Goal: Contribute content: Contribute content

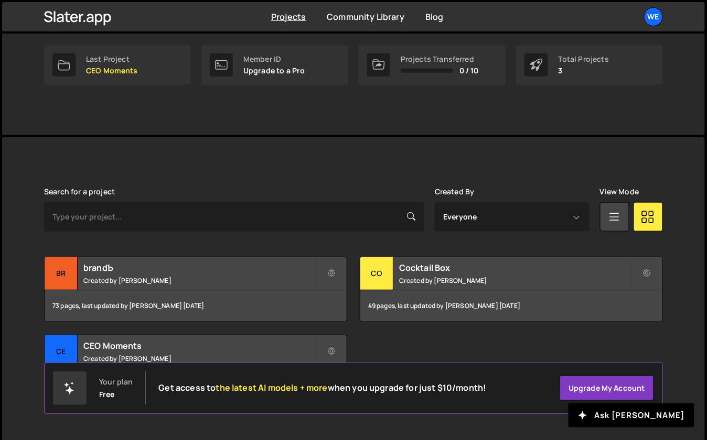
scroll to position [177, 0]
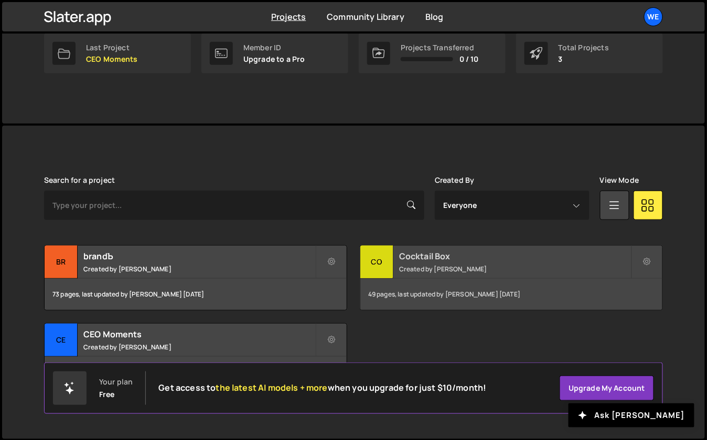
click at [404, 266] on small "Created by [PERSON_NAME]" at bounding box center [515, 269] width 232 height 9
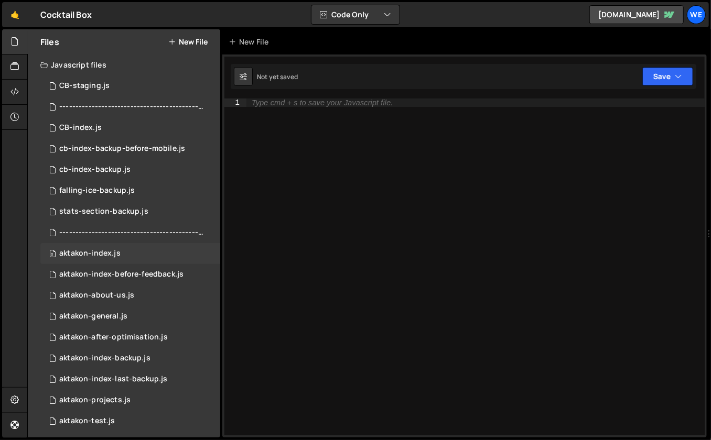
click at [109, 251] on div "aktakon-index.js" at bounding box center [89, 253] width 61 height 9
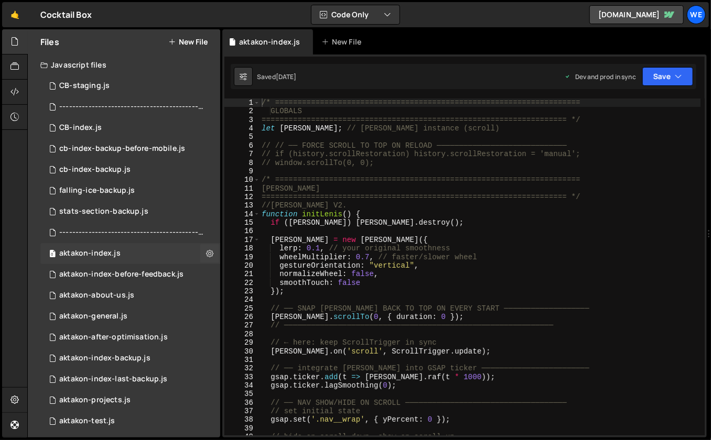
scroll to position [792, 0]
type textarea "/* ===================================================================="
click at [374, 181] on div "/* ==================================================================== GLOBALS…" at bounding box center [480, 276] width 441 height 355
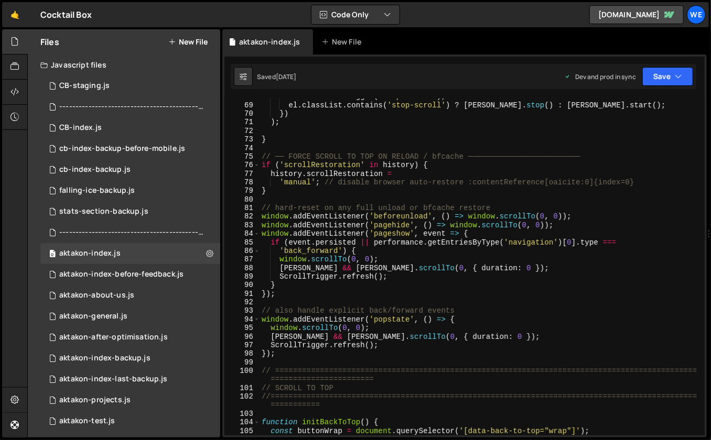
scroll to position [770, 0]
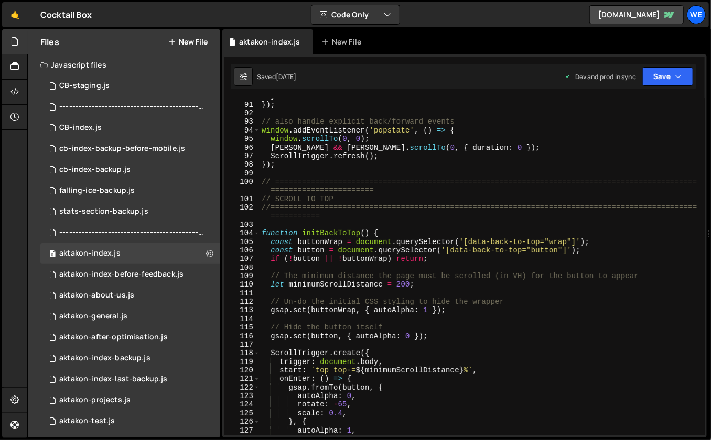
click at [372, 221] on div "} }) ; // also handle explicit back/forward events window . addEventListener ( …" at bounding box center [480, 269] width 441 height 355
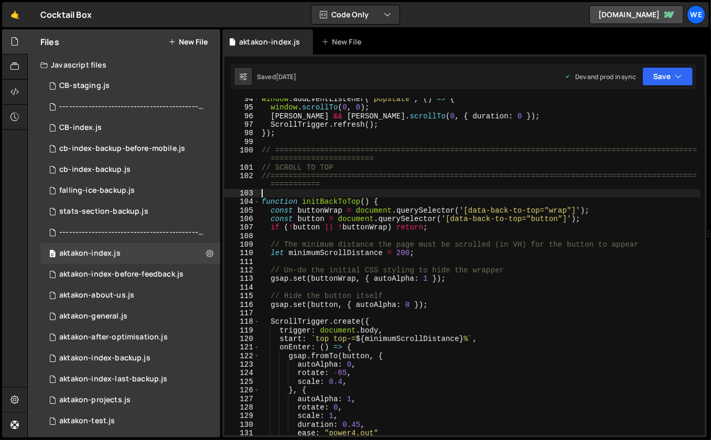
scroll to position [1088, 0]
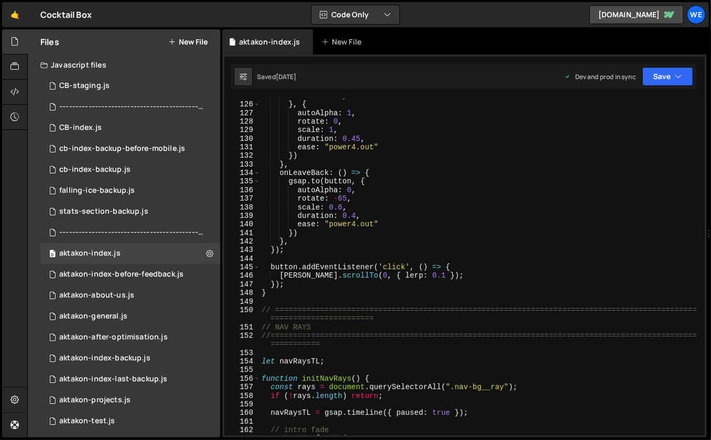
click at [300, 306] on div "scale : 0.4 , } , { autoAlpha : 1 , rotate : 0 , scale : 1 , duration : 0.45 , …" at bounding box center [480, 269] width 441 height 355
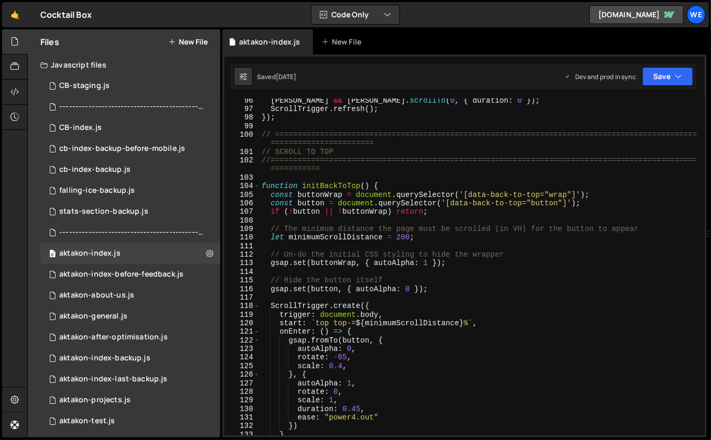
scroll to position [697, 0]
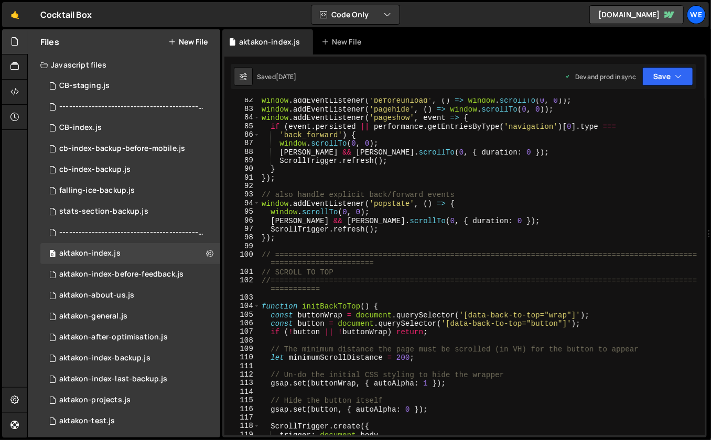
click at [319, 252] on div "window . addEventListener ( 'beforeunload' , ( ) => window . scrollTo ( 0 , 0 )…" at bounding box center [480, 273] width 441 height 355
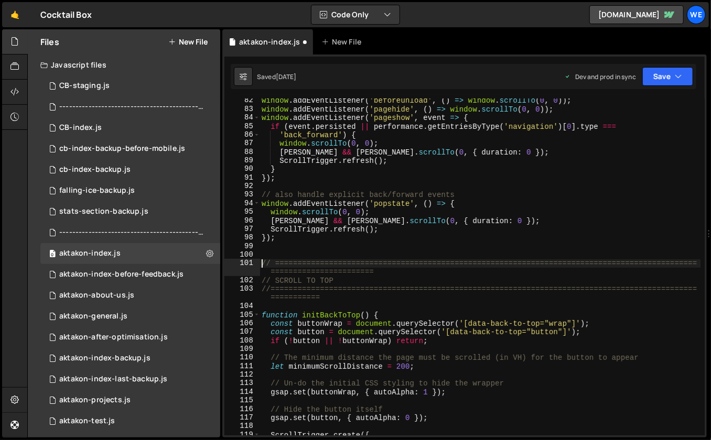
type textarea "// ============================================================================…"
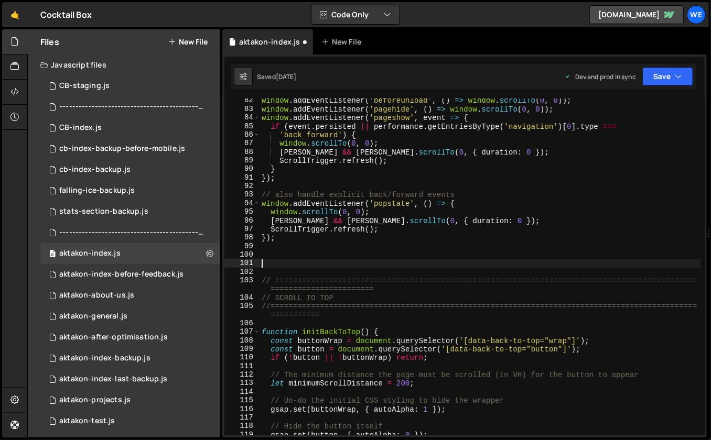
paste textarea "});"
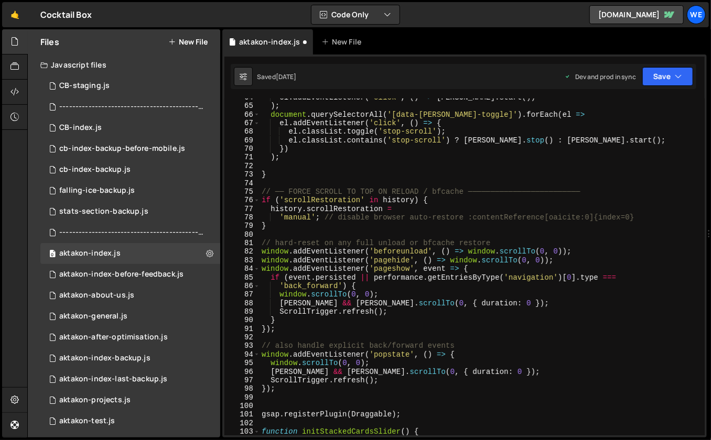
scroll to position [742, 0]
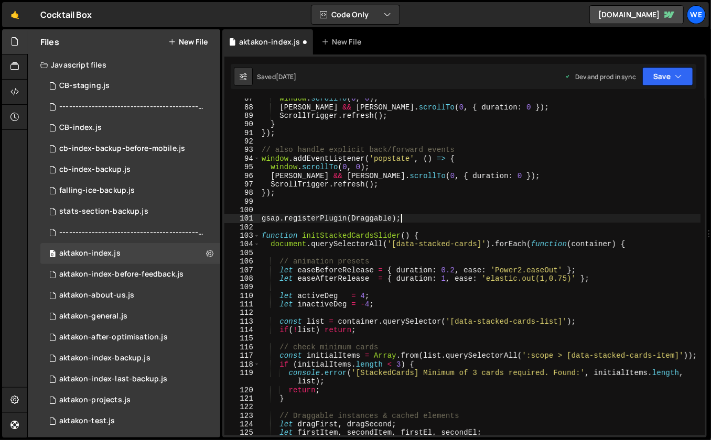
click at [427, 219] on div "window . scrollTo ( 0 , 0 ) ; lenis && lenis . scrollTo ( 0 , { duration : 0 })…" at bounding box center [480, 271] width 441 height 355
type textarea "gsap.registerPlugin(Draggable);"
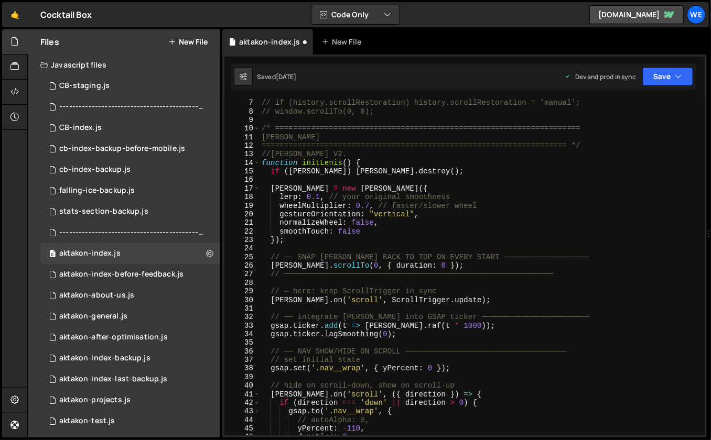
scroll to position [2, 0]
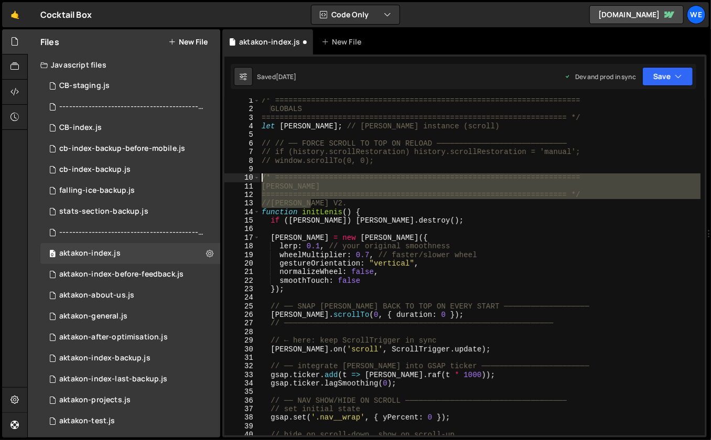
drag, startPoint x: 564, startPoint y: 199, endPoint x: 404, endPoint y: 204, distance: 159.5
click at [263, 178] on div "/* ==================================================================== GLOBALS…" at bounding box center [480, 273] width 441 height 355
drag, startPoint x: 587, startPoint y: 196, endPoint x: 261, endPoint y: 179, distance: 327.1
click at [261, 179] on div "/* ==================================================================== GLOBALS…" at bounding box center [480, 273] width 441 height 355
type textarea "/* ==================================================================== Lenis"
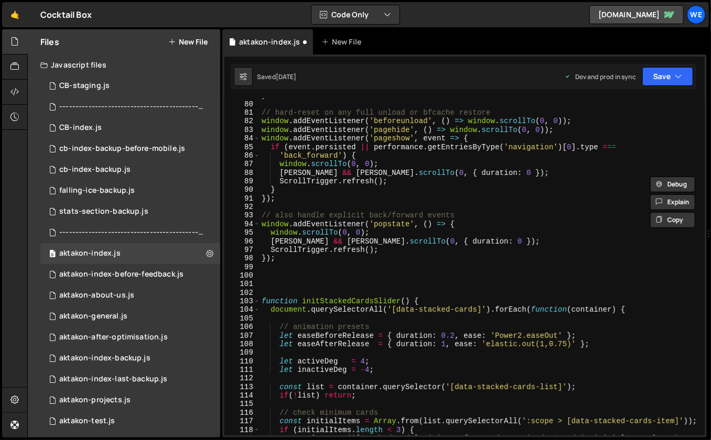
scroll to position [736, 0]
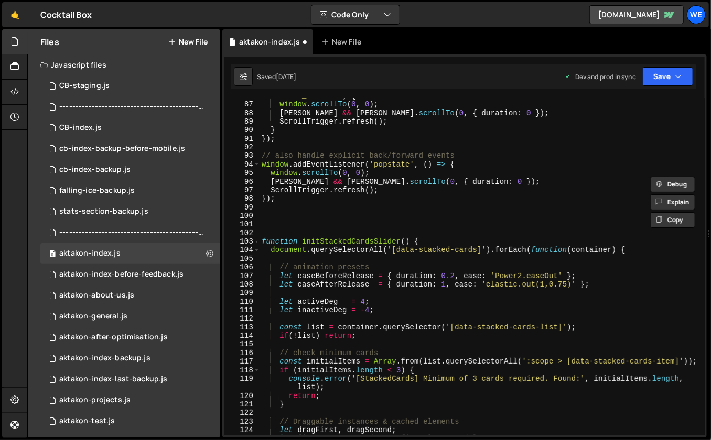
click at [329, 224] on div "'back_forward' ) { window . scrollTo ( 0 , 0 ) ; lenis && lenis . scrollTo ( 0 …" at bounding box center [480, 269] width 441 height 355
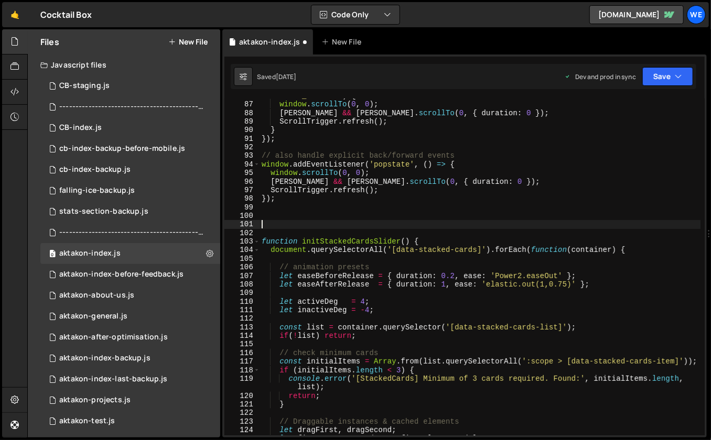
paste textarea "==================================================================== */"
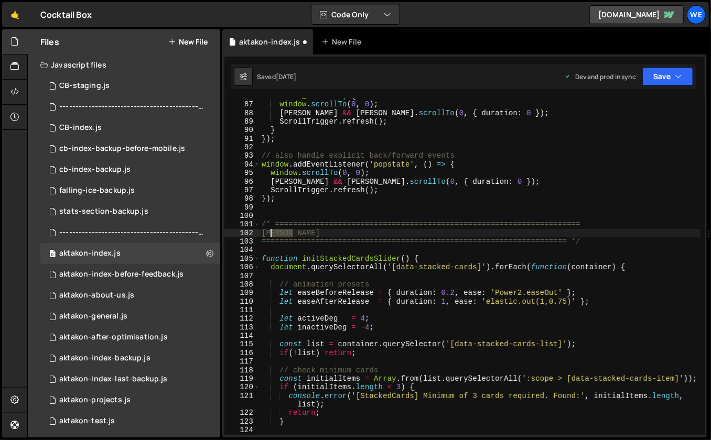
drag, startPoint x: 302, startPoint y: 235, endPoint x: 269, endPoint y: 230, distance: 32.8
click at [269, 230] on div "'back_forward' ) { window . scrollTo ( 0 , 0 ) ; lenis && lenis . scrollTo ( 0 …" at bounding box center [480, 269] width 441 height 355
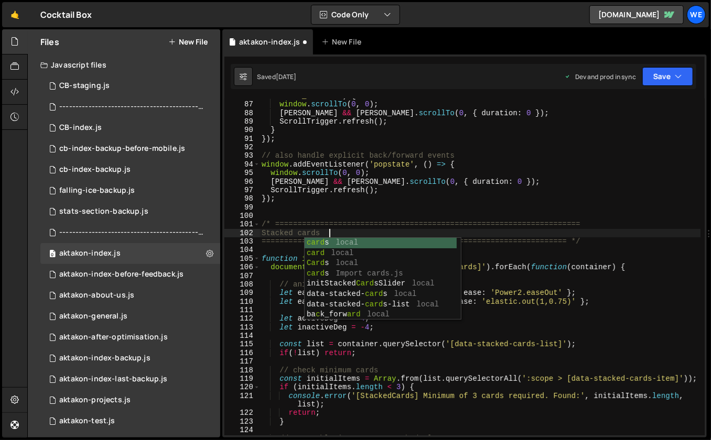
scroll to position [0, 4]
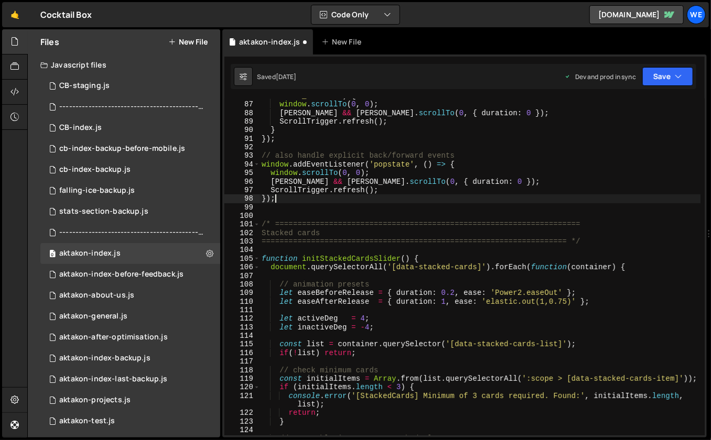
drag, startPoint x: 553, startPoint y: 196, endPoint x: 536, endPoint y: 203, distance: 17.8
click at [553, 196] on div "'back_forward' ) { window . scrollTo ( 0 , 0 ) ; lenis && lenis . scrollTo ( 0 …" at bounding box center [480, 269] width 441 height 355
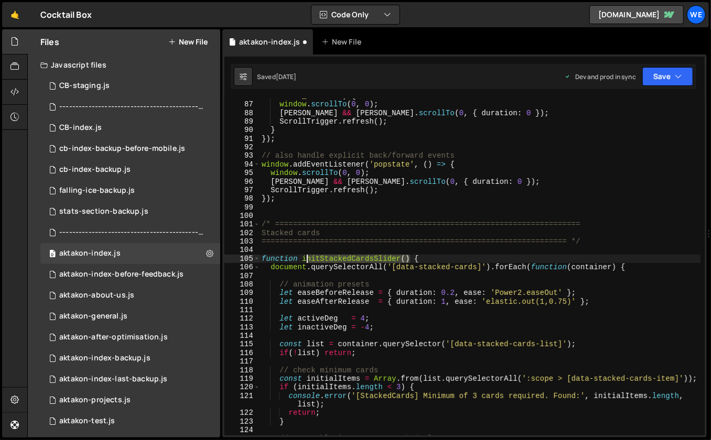
drag, startPoint x: 410, startPoint y: 262, endPoint x: 304, endPoint y: 258, distance: 106.5
click at [304, 258] on div "'back_forward' ) { window . scrollTo ( 0 , 0 ) ; lenis && lenis . scrollTo ( 0 …" at bounding box center [480, 269] width 441 height 355
click at [299, 259] on div "'back_forward' ) { window . scrollTo ( 0 , 0 ) ; lenis && lenis . scrollTo ( 0 …" at bounding box center [480, 269] width 441 height 355
click at [352, 256] on div "'back_forward' ) { window . scrollTo ( 0 , 0 ) ; lenis && lenis . scrollTo ( 0 …" at bounding box center [480, 269] width 441 height 355
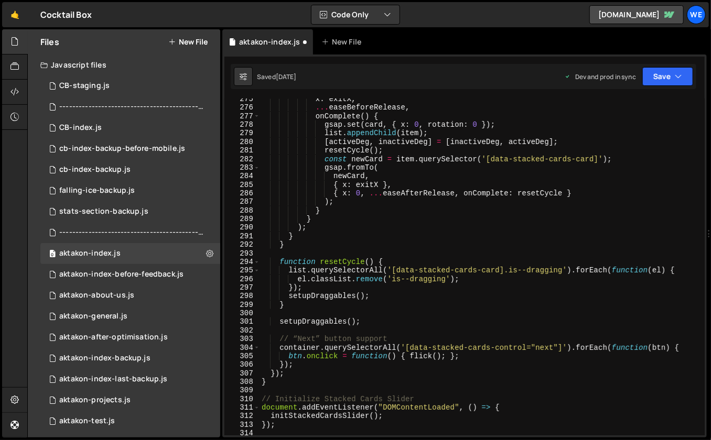
scroll to position [2500, 0]
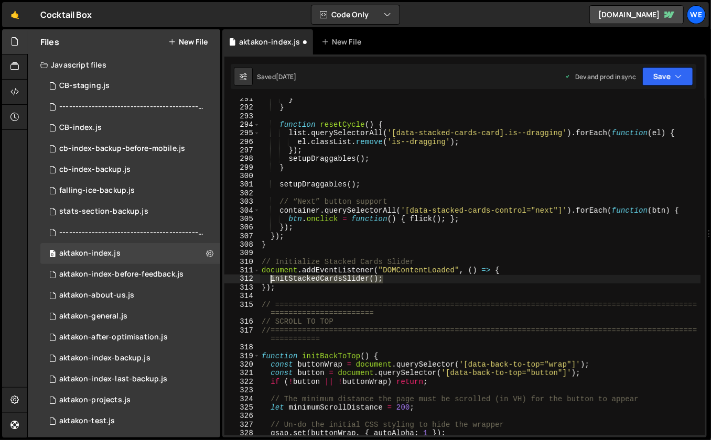
drag, startPoint x: 389, startPoint y: 279, endPoint x: 271, endPoint y: 282, distance: 118.5
click at [271, 283] on div "} } function resetCycle ( ) { list . querySelectorAll ( '[data-stacked-cards-ca…" at bounding box center [480, 272] width 441 height 355
type textarea "initStackedCardsSlider();"
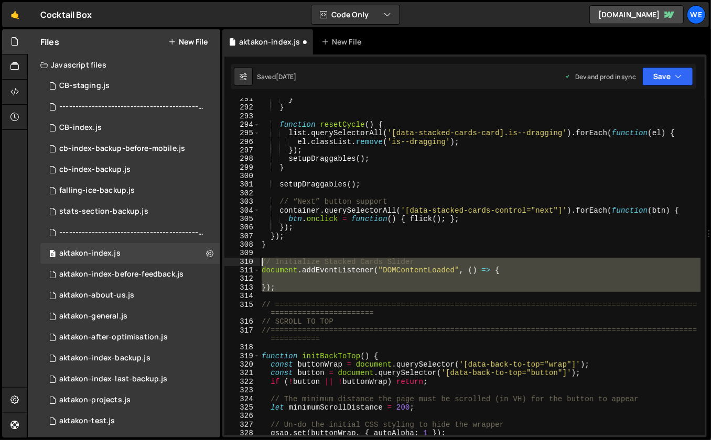
drag, startPoint x: 289, startPoint y: 287, endPoint x: 251, endPoint y: 259, distance: 46.9
click at [251, 261] on div "291 292 293 294 295 296 297 298 299 300 301 302 303 304 305 306 307 308 309 310…" at bounding box center [464, 267] width 480 height 337
type textarea "// Initialize Stacked Cards Slider document.addEventListener("DOMContentLoaded"…"
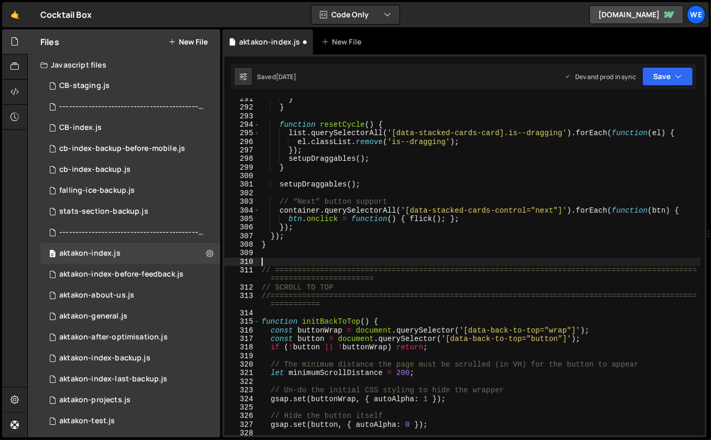
type textarea "});"
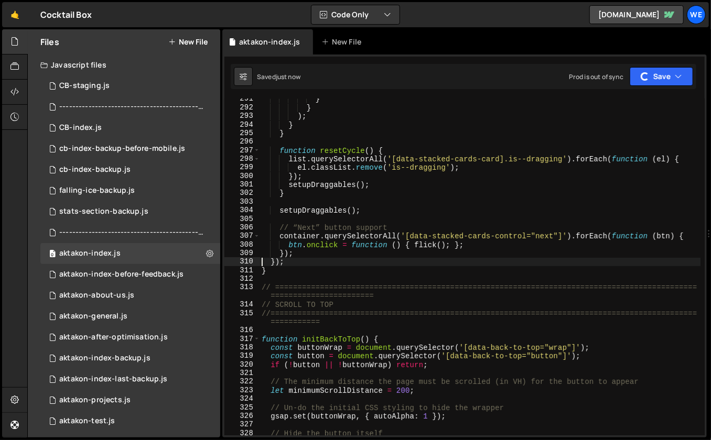
scroll to position [13054, 0]
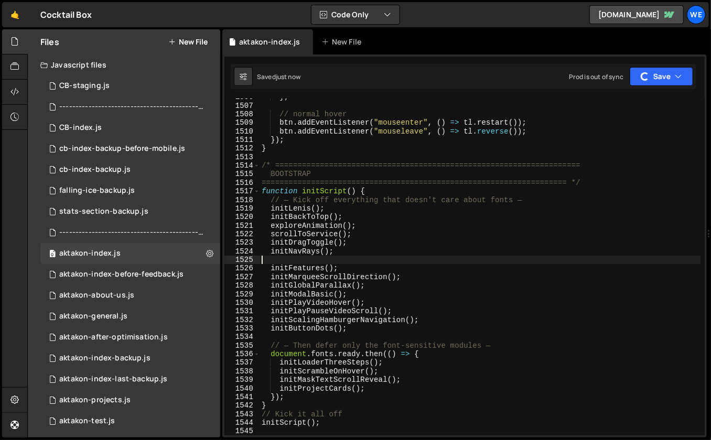
click at [383, 256] on div "} ; // normal hover btn . addEventListener ( "mouseenter" , ( ) => tl . restart…" at bounding box center [480, 270] width 441 height 355
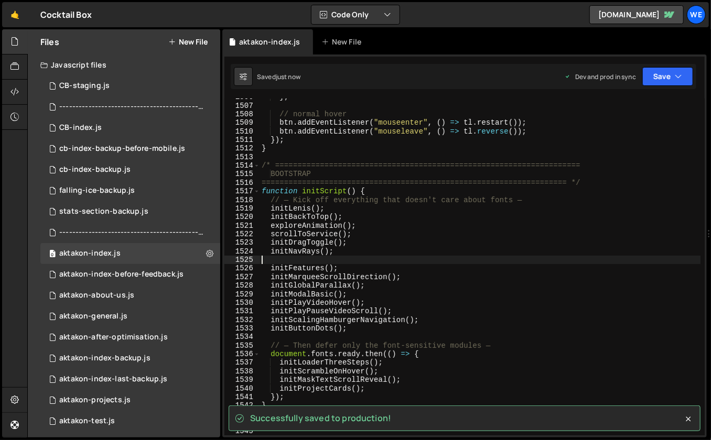
click at [380, 253] on div "} ; // normal hover btn . addEventListener ( "mouseenter" , ( ) => tl . restart…" at bounding box center [480, 270] width 441 height 355
type textarea "initNavRays();"
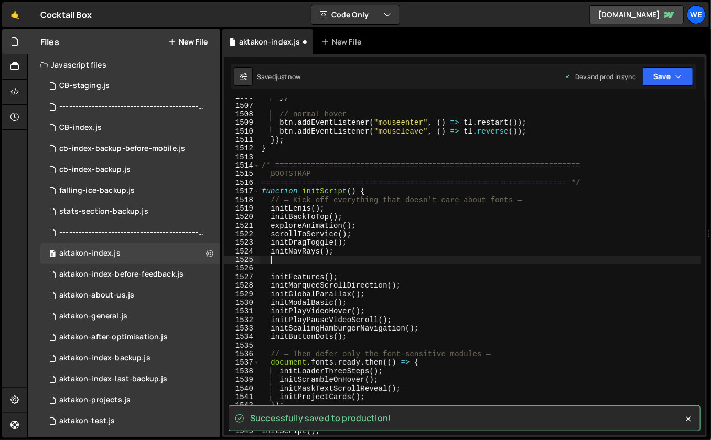
paste textarea "initStackedCardsSlider();"
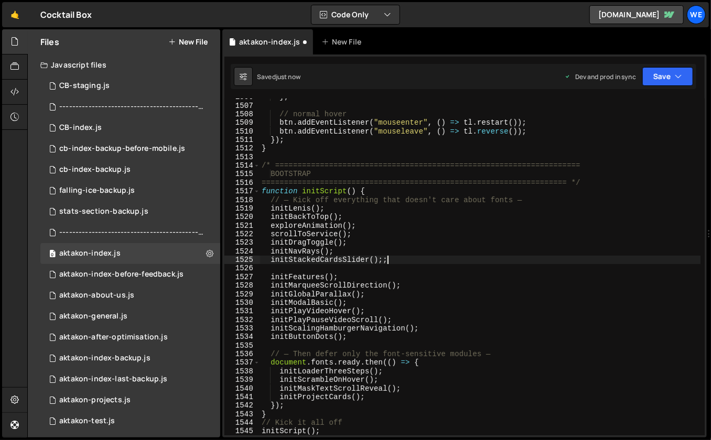
scroll to position [0, 8]
type textarea "initStackedCardsSlider();"
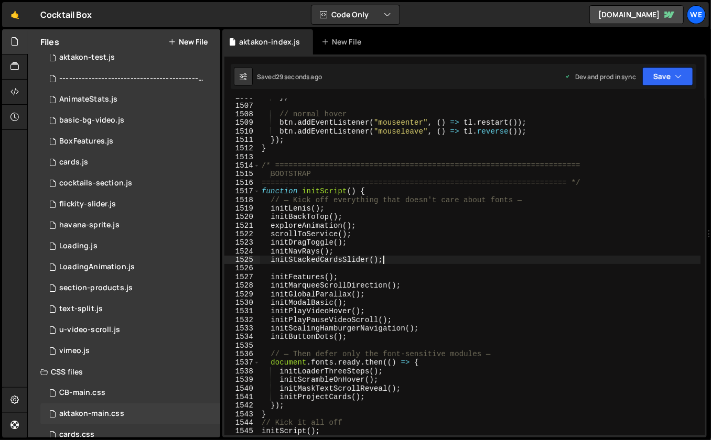
scroll to position [403, 0]
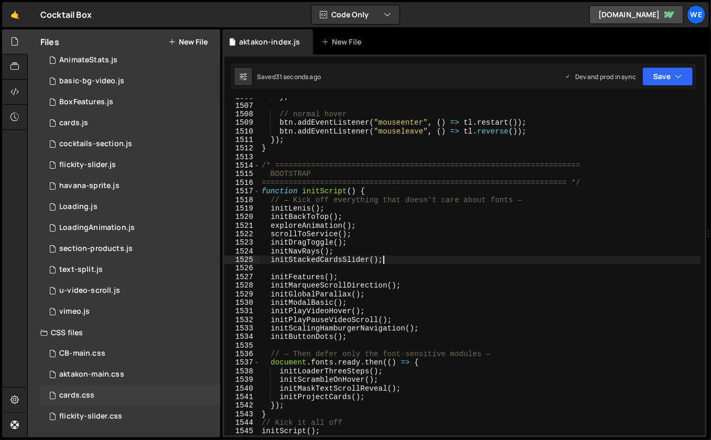
click at [104, 390] on div "cards.css 0" at bounding box center [130, 395] width 180 height 21
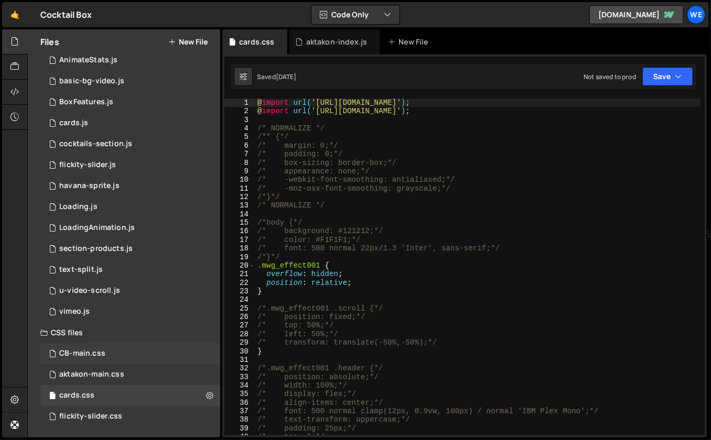
click at [110, 358] on div "CB-main.css 0" at bounding box center [130, 353] width 180 height 21
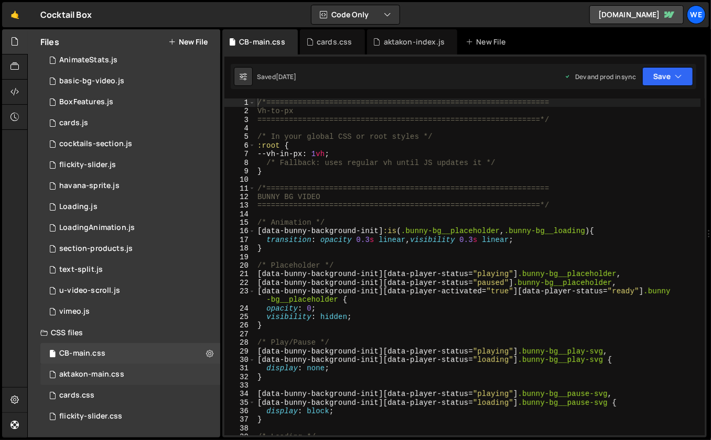
click at [110, 368] on div "aktakon-main.css 0" at bounding box center [130, 374] width 180 height 21
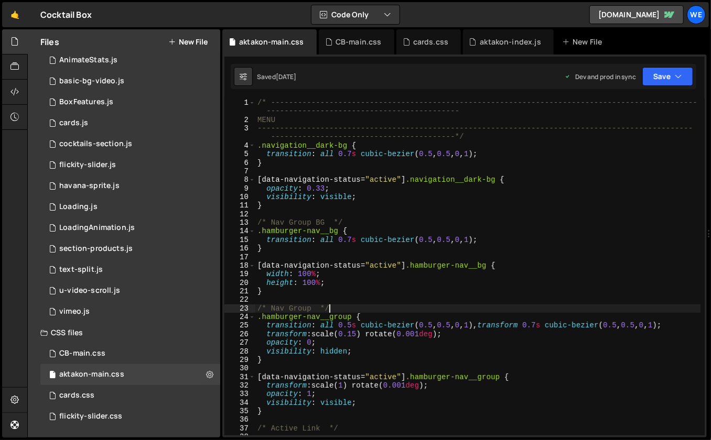
click at [350, 312] on div "/* ----------------------------------------------------------------------------…" at bounding box center [478, 280] width 446 height 363
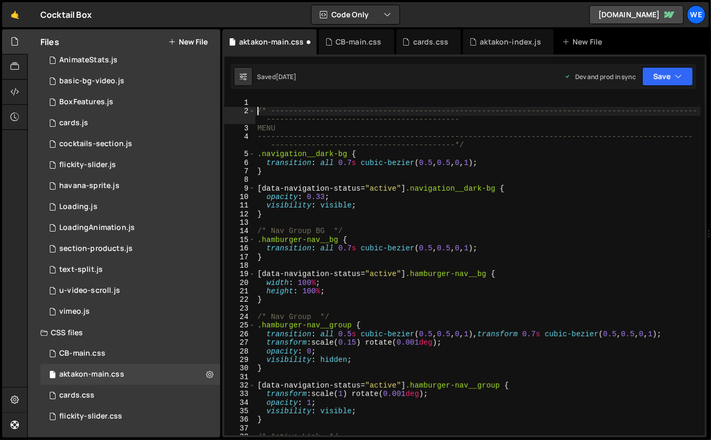
type textarea "/* ----------------------------------------------------------------------------…"
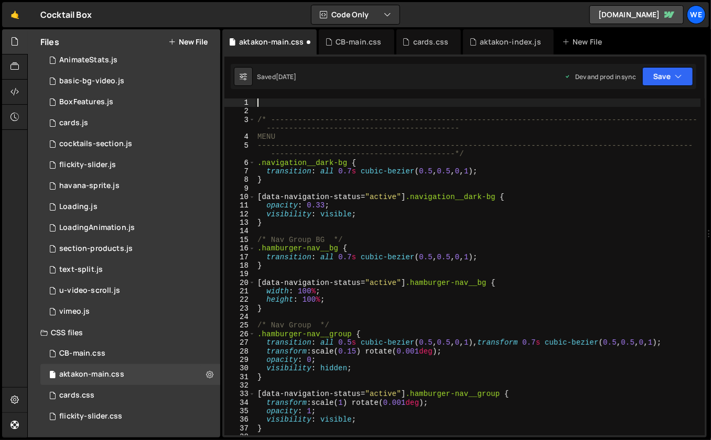
paste textarea "}"
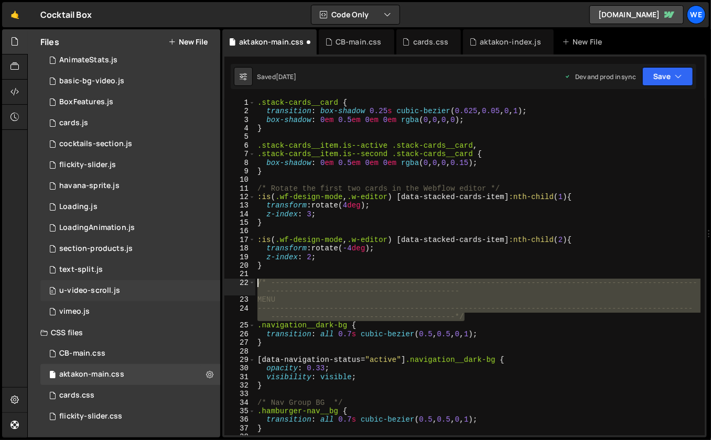
drag, startPoint x: 473, startPoint y: 316, endPoint x: 210, endPoint y: 296, distance: 264.5
click at [237, 285] on div "} 1 2 3 4 5 6 7 8 9 10 11 12 13 14 15 16 17 18 19 20 21 22 23 24 25 26 27 28 29…" at bounding box center [464, 267] width 480 height 337
type textarea "/* ----------------------------------------------------------------------------…"
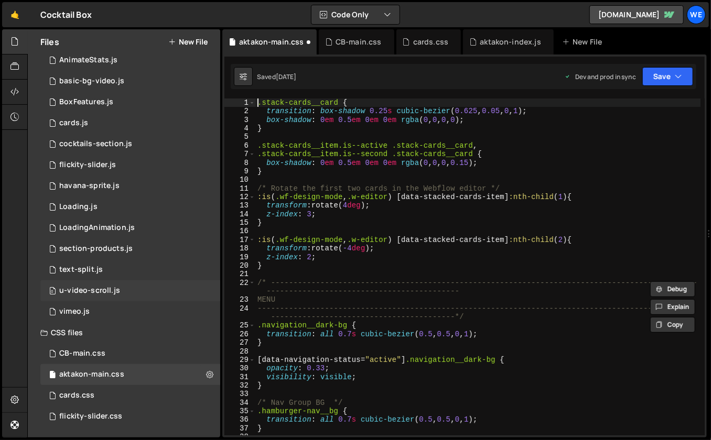
paste textarea "-------------------------------------------------------------------------------…"
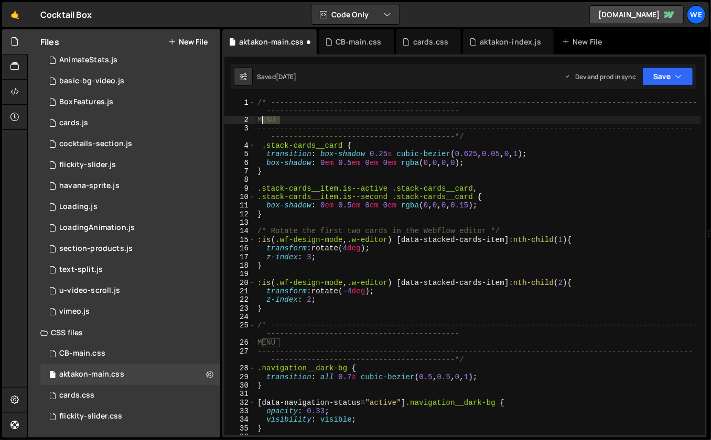
drag, startPoint x: 272, startPoint y: 117, endPoint x: 262, endPoint y: 118, distance: 9.5
click at [262, 118] on div "/* ----------------------------------------------------------------------------…" at bounding box center [478, 280] width 446 height 363
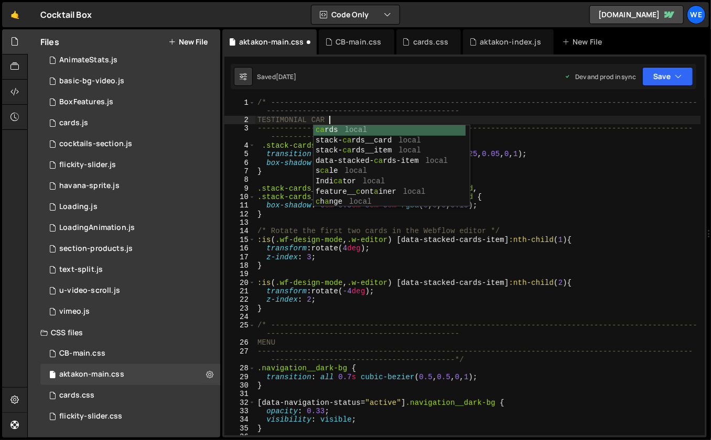
scroll to position [0, 5]
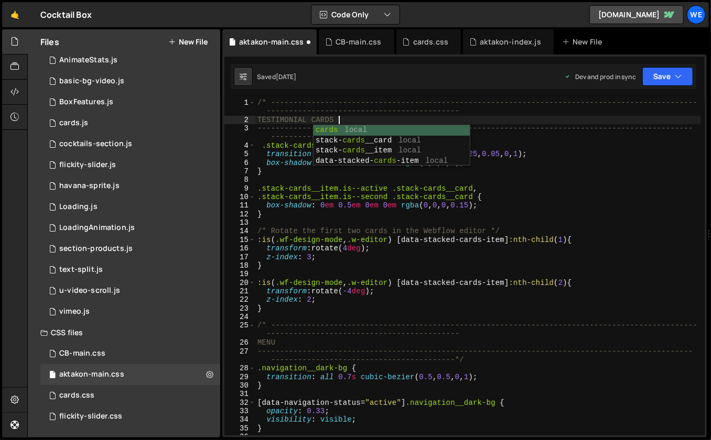
click at [541, 175] on div "/* ----------------------------------------------------------------------------…" at bounding box center [478, 280] width 446 height 363
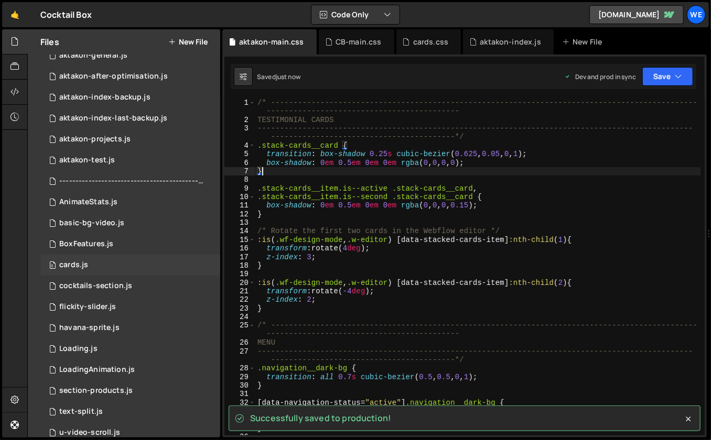
scroll to position [0, 0]
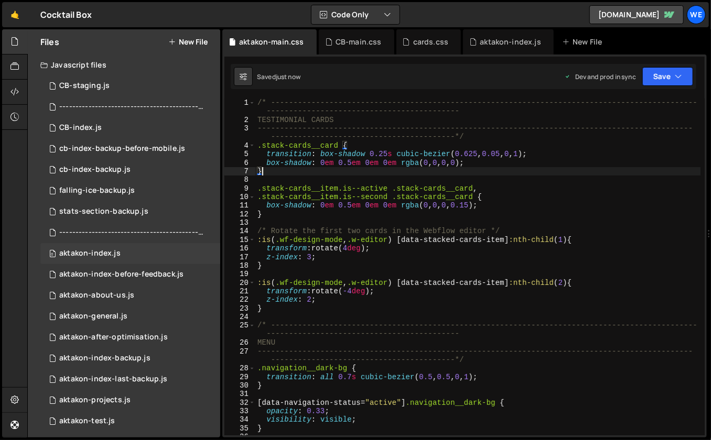
type textarea "}"
drag, startPoint x: 95, startPoint y: 251, endPoint x: 122, endPoint y: 244, distance: 27.6
click at [96, 251] on div "aktakon-index.js" at bounding box center [89, 253] width 61 height 9
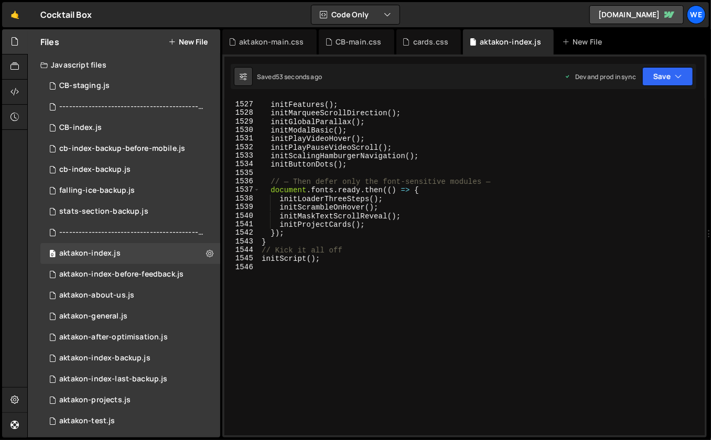
drag, startPoint x: 415, startPoint y: 279, endPoint x: 409, endPoint y: 287, distance: 9.3
click at [415, 279] on div "initFeatures ( ) ; initMarqueeScrollDirection ( ) ; initGlobalParallax ( ) ; in…" at bounding box center [480, 269] width 441 height 355
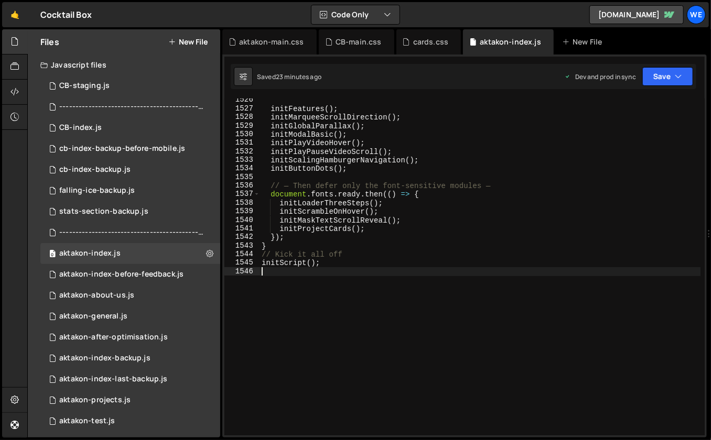
scroll to position [403, 0]
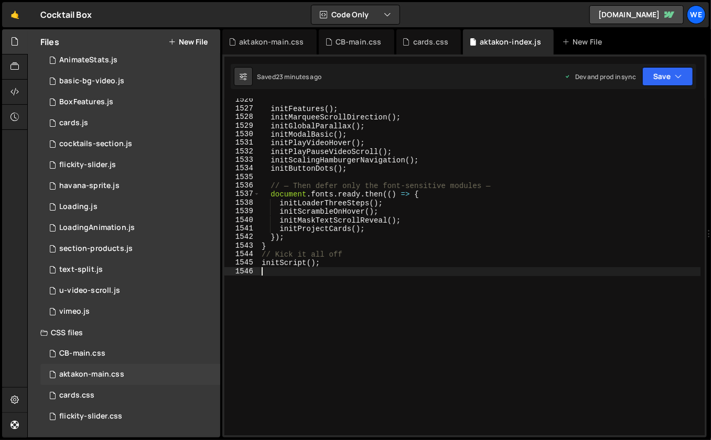
click at [115, 368] on div "aktakon-main.css 0" at bounding box center [130, 374] width 180 height 21
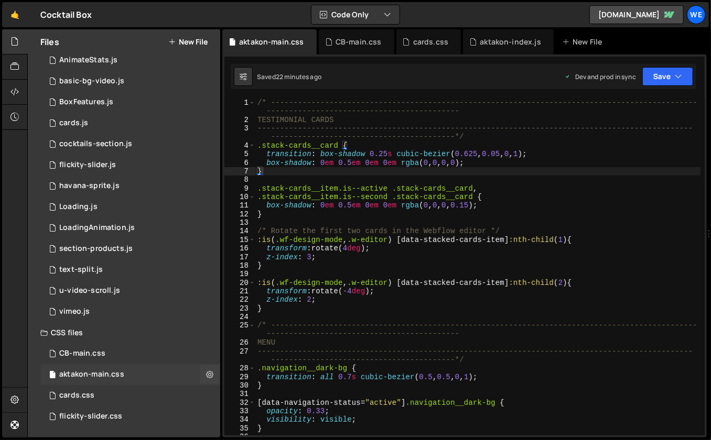
scroll to position [0, 0]
click at [439, 266] on div "/* ----------------------------------------------------------------------------…" at bounding box center [478, 280] width 446 height 363
click at [510, 164] on div "/* ----------------------------------------------------------------------------…" at bounding box center [478, 280] width 446 height 363
click at [495, 207] on div "/* ----------------------------------------------------------------------------…" at bounding box center [478, 280] width 446 height 363
click at [508, 162] on div "/* ----------------------------------------------------------------------------…" at bounding box center [478, 280] width 446 height 363
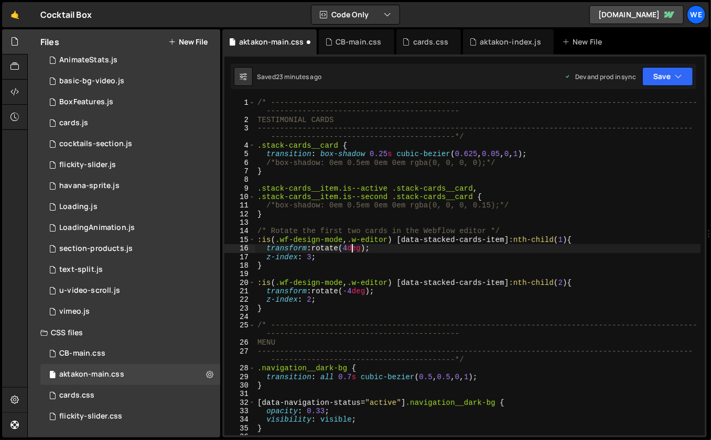
click at [349, 249] on div "/* ----------------------------------------------------------------------------…" at bounding box center [478, 280] width 446 height 363
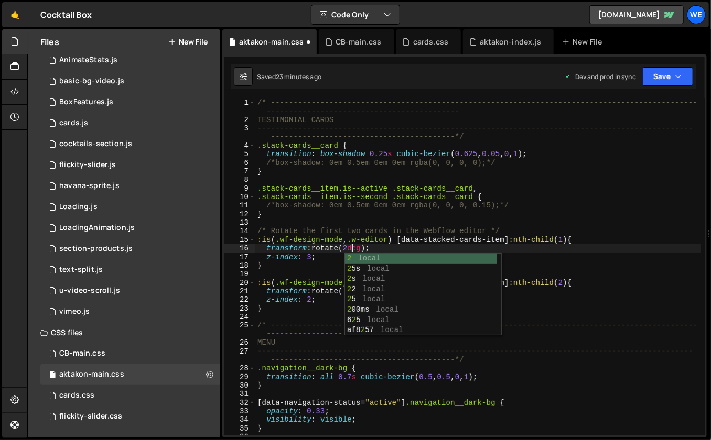
click at [555, 245] on div "/* ----------------------------------------------------------------------------…" at bounding box center [478, 280] width 446 height 363
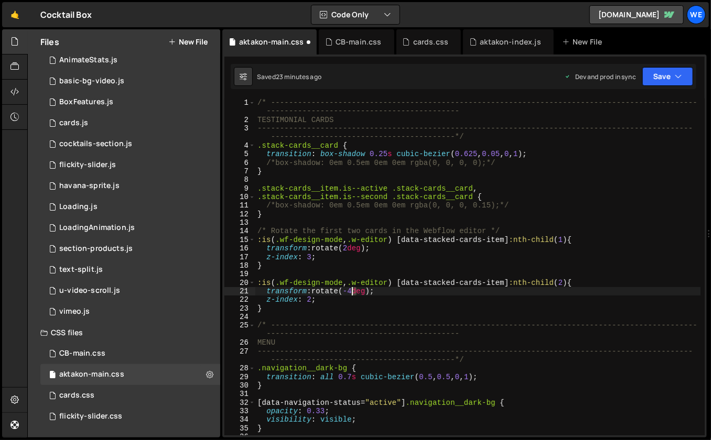
click at [352, 292] on div "/* ----------------------------------------------------------------------------…" at bounding box center [478, 280] width 446 height 363
click at [477, 297] on div "/* ----------------------------------------------------------------------------…" at bounding box center [478, 280] width 446 height 363
click at [553, 152] on div "/* ----------------------------------------------------------------------------…" at bounding box center [478, 280] width 446 height 363
click at [518, 159] on div "/* ----------------------------------------------------------------------------…" at bounding box center [478, 280] width 446 height 363
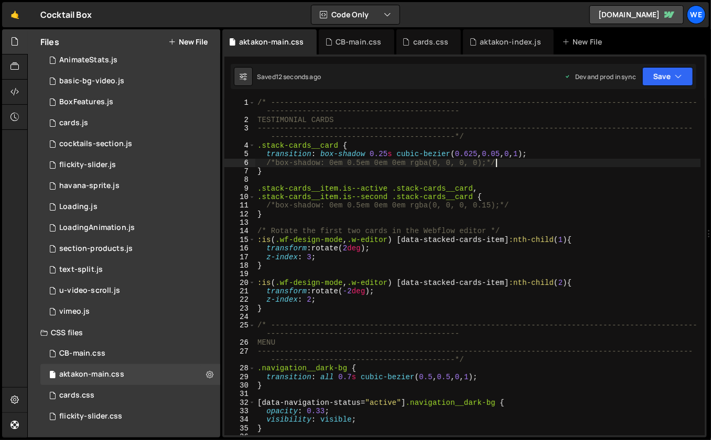
click at [415, 175] on div "/* ----------------------------------------------------------------------------…" at bounding box center [478, 280] width 446 height 363
click at [462, 258] on div "/* ----------------------------------------------------------------------------…" at bounding box center [478, 280] width 446 height 363
type textarea "z-index: 3;"
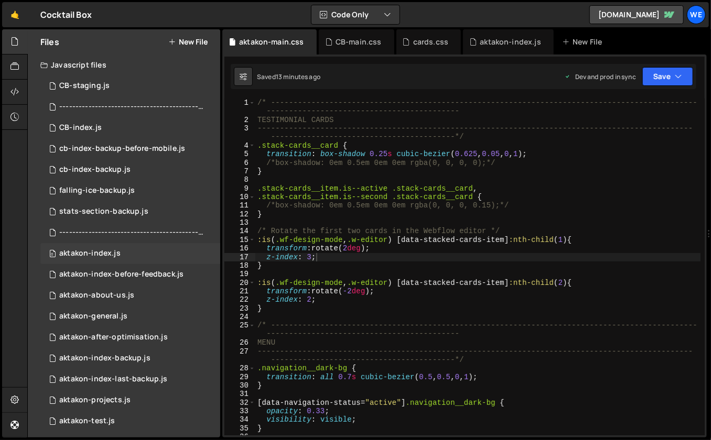
click at [105, 254] on div "aktakon-index.js" at bounding box center [89, 253] width 61 height 9
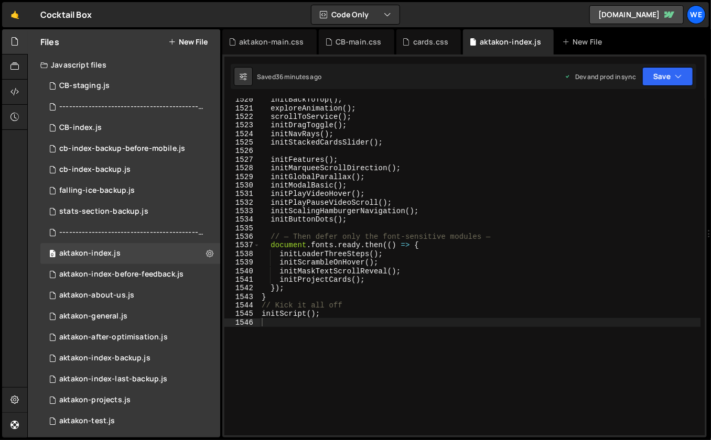
scroll to position [13123, 0]
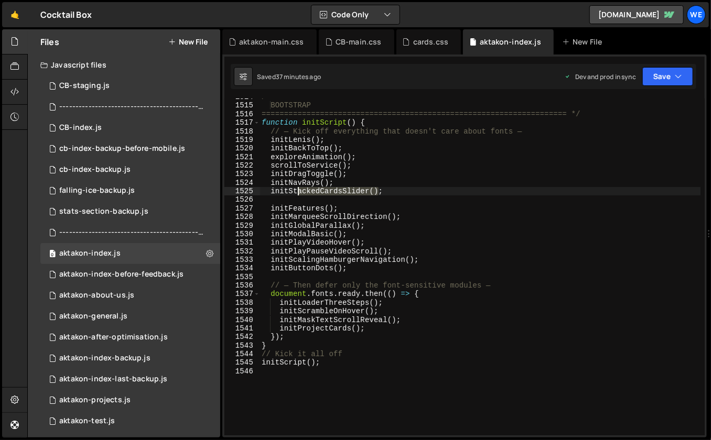
drag, startPoint x: 378, startPoint y: 191, endPoint x: 296, endPoint y: 188, distance: 82.4
click at [296, 188] on div "/* ==================================================================== BOOTSTR…" at bounding box center [480, 270] width 441 height 355
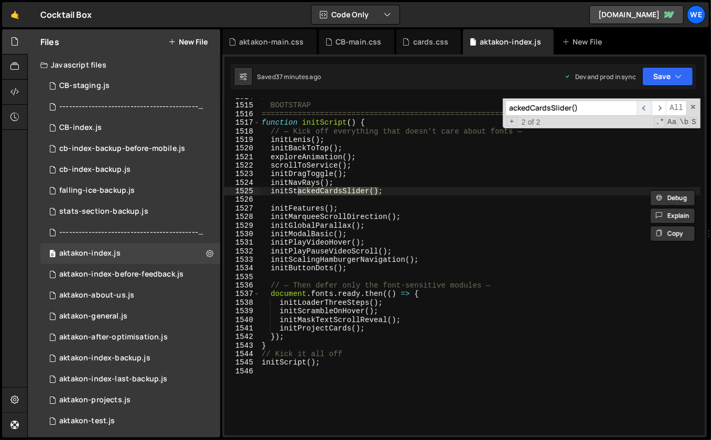
click at [647, 110] on span "​" at bounding box center [644, 108] width 15 height 15
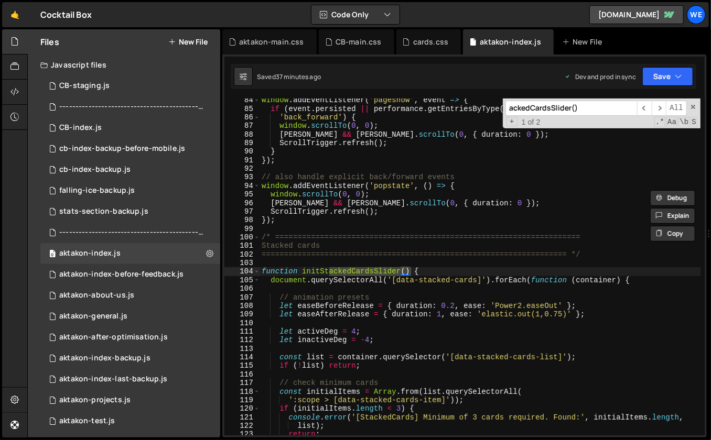
click at [466, 311] on div "window . addEventListener ( 'pageshow' , event => { if ( event . persisted || p…" at bounding box center [480, 273] width 441 height 355
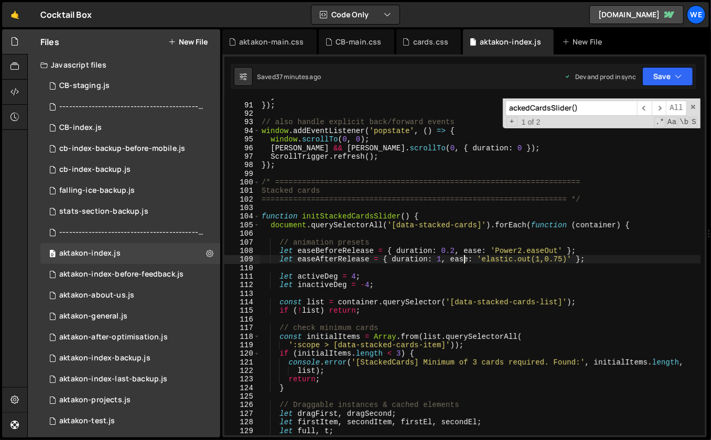
scroll to position [849, 0]
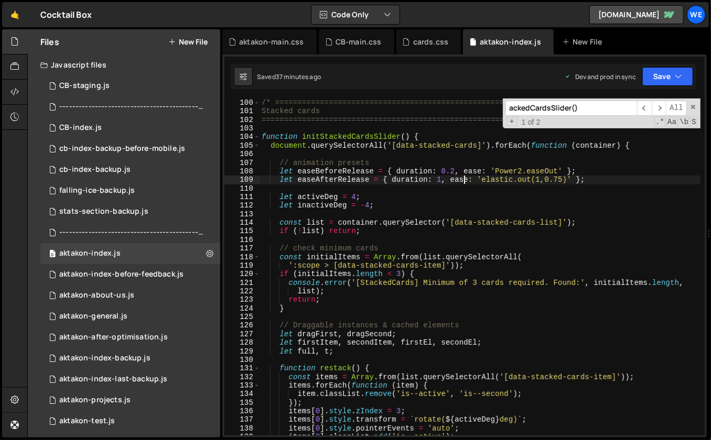
click at [378, 251] on div "/* ==================================================================== Stacked…" at bounding box center [480, 276] width 441 height 355
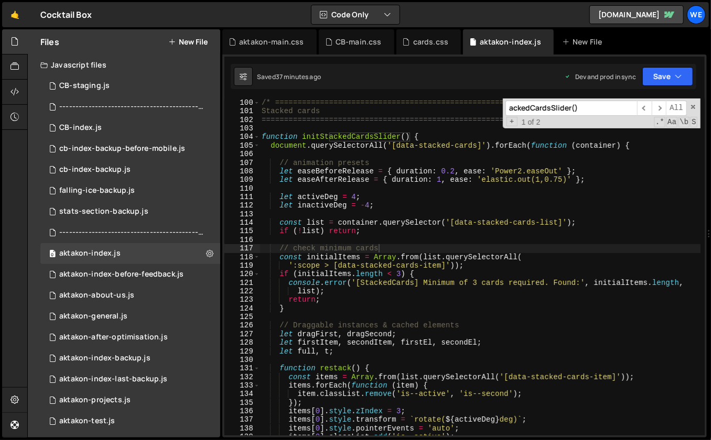
drag, startPoint x: 695, startPoint y: 107, endPoint x: 685, endPoint y: 114, distance: 11.6
click at [695, 107] on span at bounding box center [692, 106] width 7 height 7
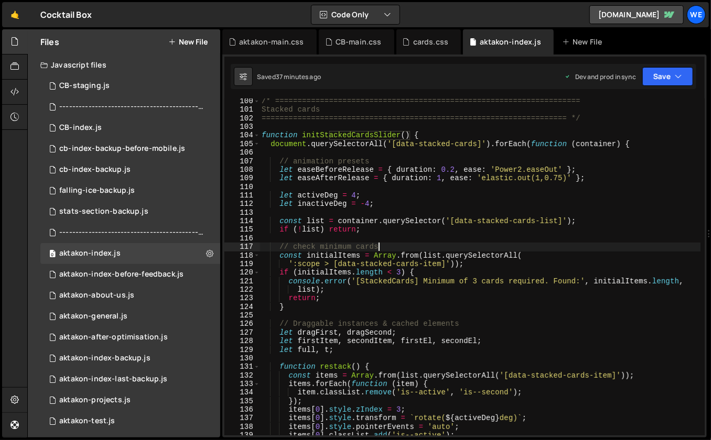
scroll to position [876, 0]
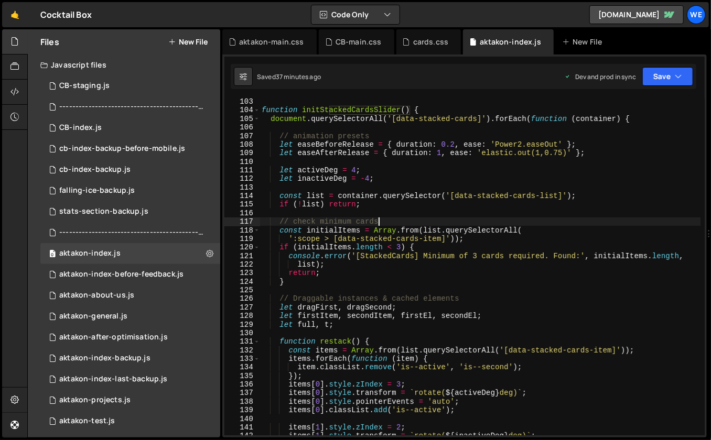
click at [516, 283] on div "function initStackedCardsSlider ( ) { document . querySelectorAll ( '[data-stac…" at bounding box center [480, 275] width 441 height 355
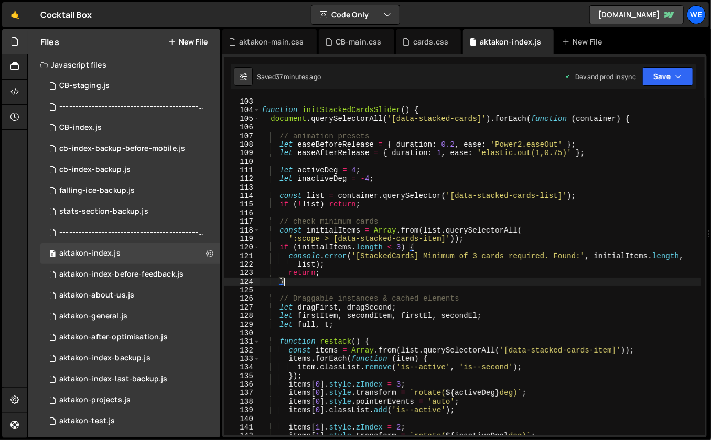
click at [480, 224] on div "function initStackedCardsSlider ( ) { document . querySelectorAll ( '[data-stac…" at bounding box center [480, 275] width 441 height 355
type textarea "// check minimum cards"
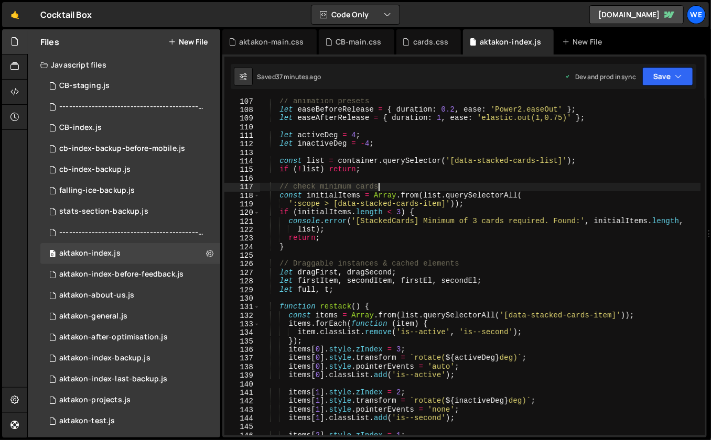
scroll to position [911, 0]
